Goal: Answer question/provide support

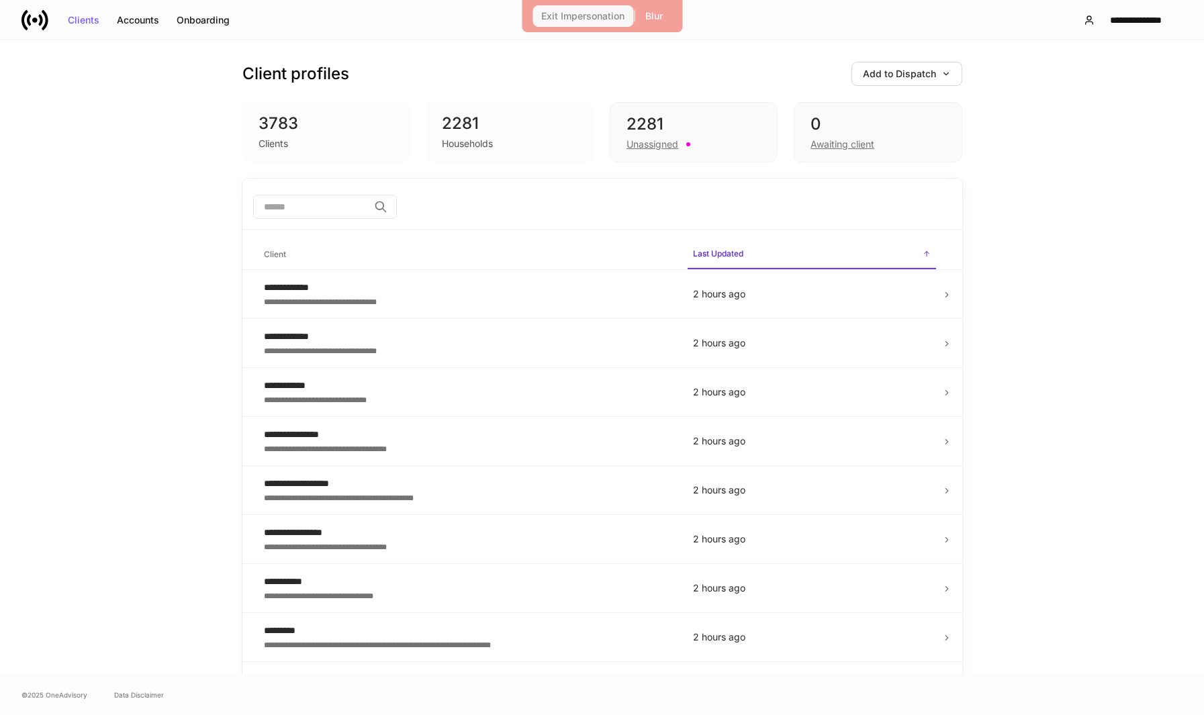
click at [557, 15] on div "Exit Impersonation" at bounding box center [582, 15] width 83 height 9
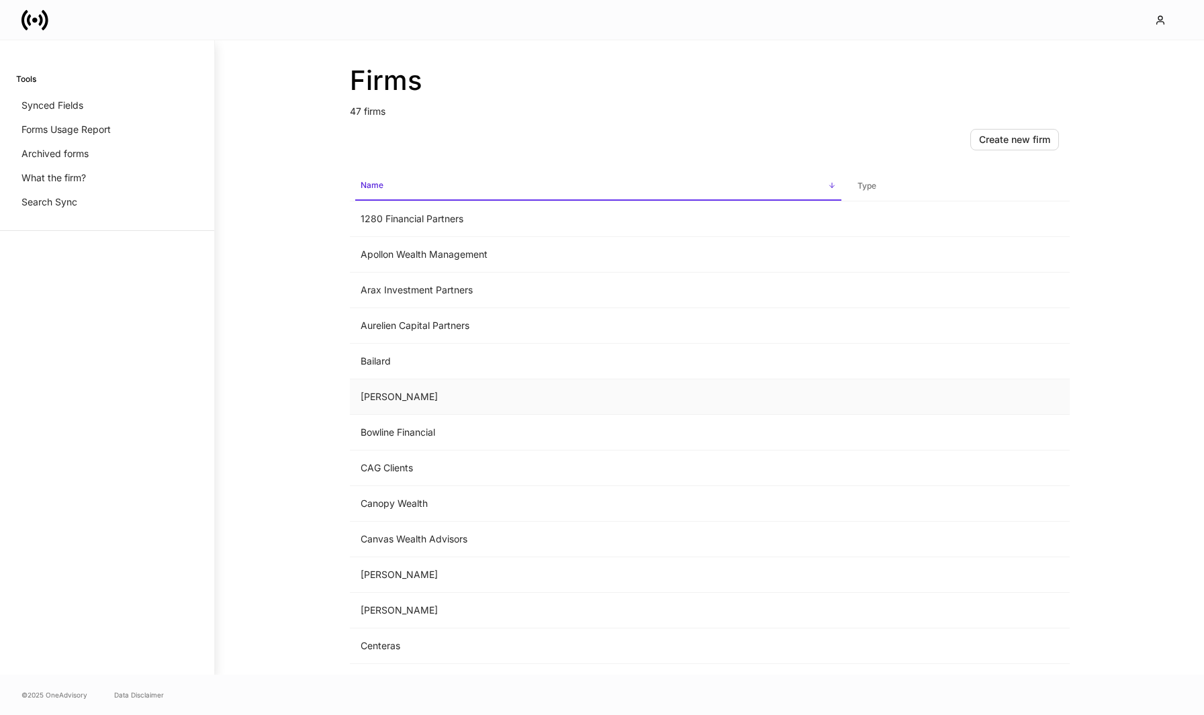
click at [492, 391] on td "[PERSON_NAME]" at bounding box center [598, 397] width 497 height 36
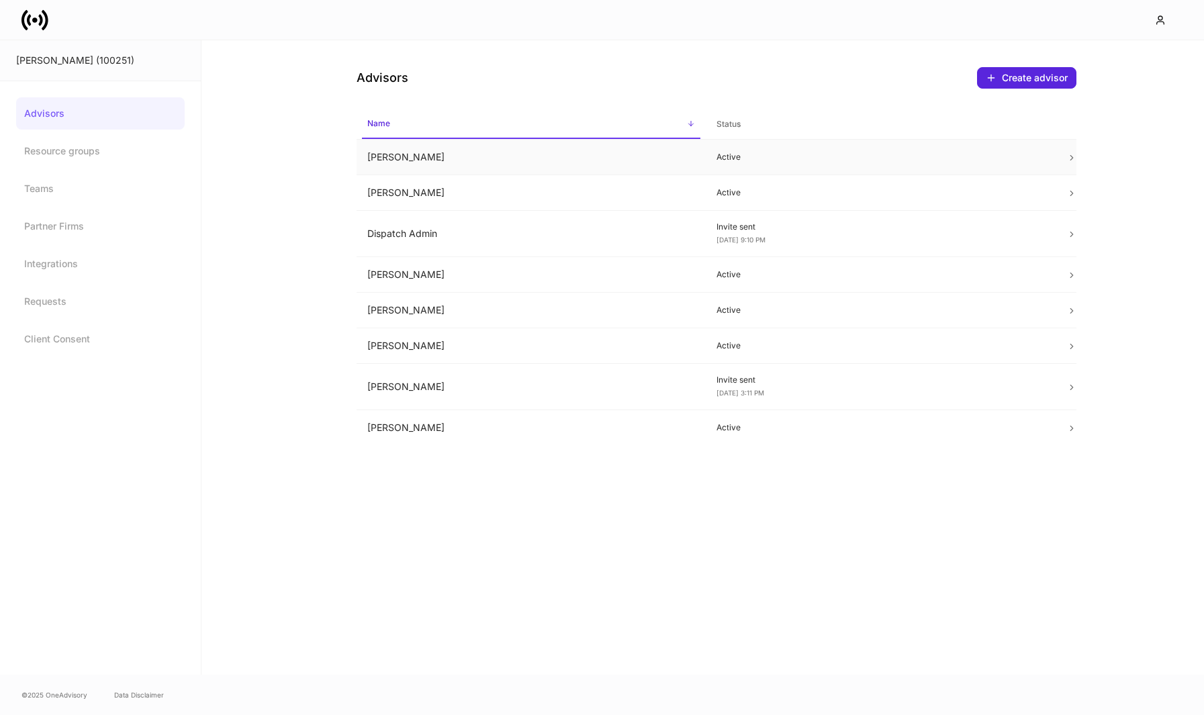
click at [511, 168] on td "Beth Ceddia" at bounding box center [532, 158] width 350 height 36
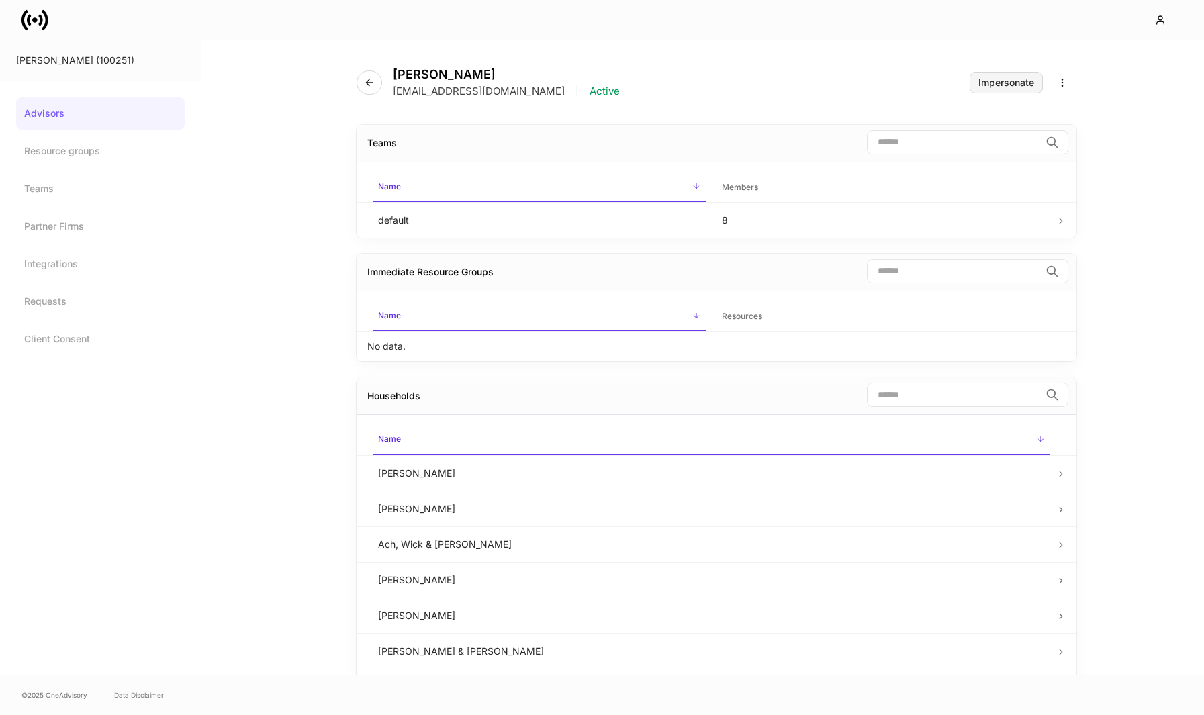
drag, startPoint x: 999, startPoint y: 84, endPoint x: 980, endPoint y: 101, distance: 25.7
click at [980, 101] on div "Beth Ceddia bceddia@bartlett1898.com | Active Impersonate" at bounding box center [717, 74] width 720 height 68
click at [92, 242] on div "Advisors Resource groups Teams Partner Firms Integrations Requests Client Conse…" at bounding box center [100, 226] width 169 height 258
click at [91, 257] on link "Integrations" at bounding box center [100, 264] width 169 height 32
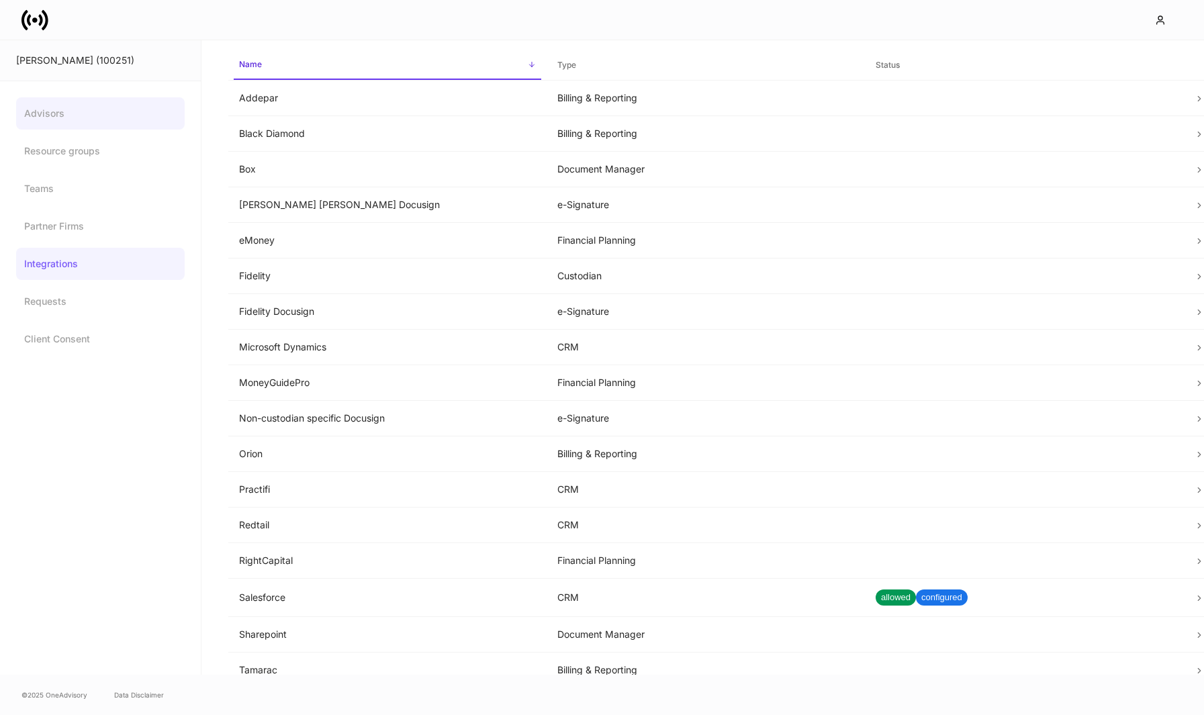
click at [111, 116] on link "Advisors" at bounding box center [100, 113] width 169 height 32
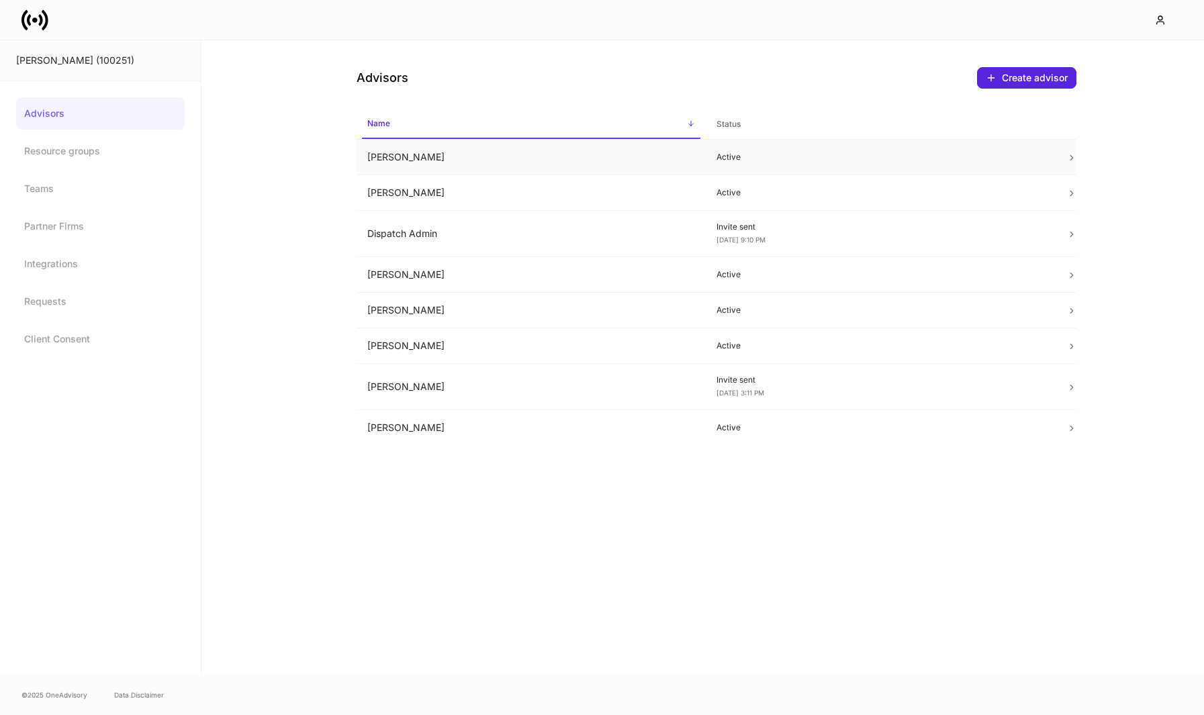
click at [468, 145] on td "Beth Ceddia" at bounding box center [532, 158] width 350 height 36
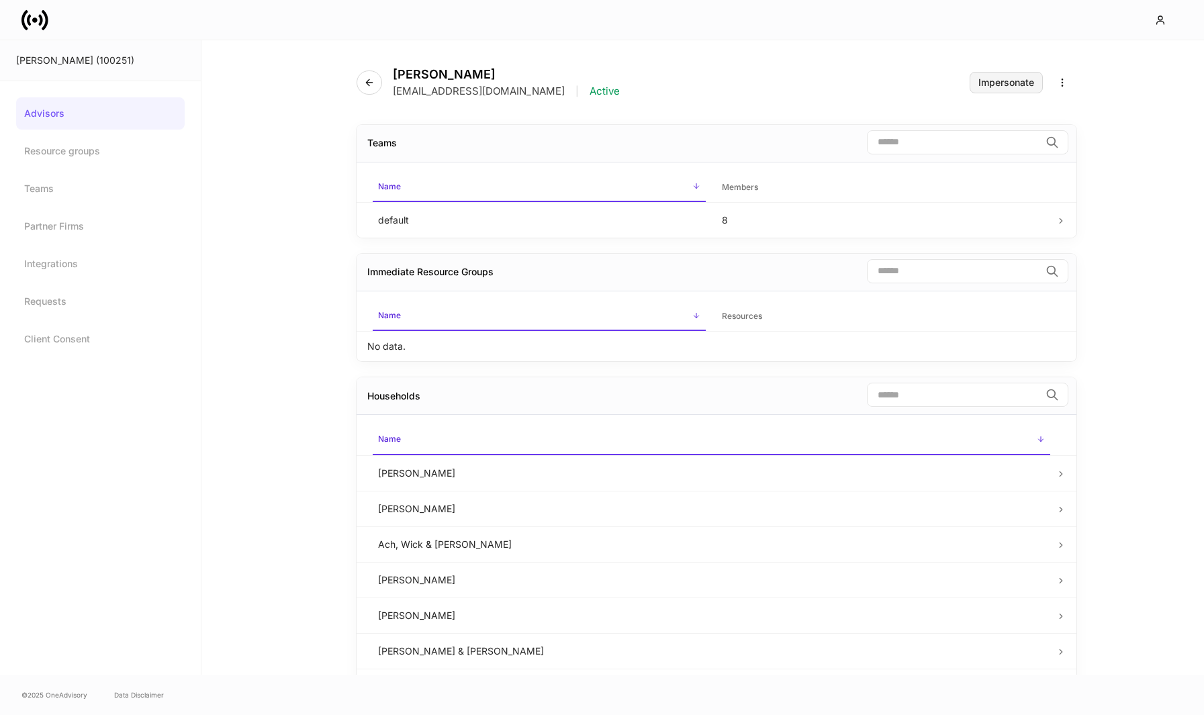
click at [986, 80] on div "Impersonate" at bounding box center [1006, 82] width 56 height 9
